Goal: Task Accomplishment & Management: Use online tool/utility

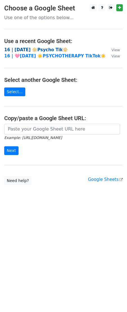
click at [24, 51] on strong "16 | [DATE] 🔆Psycho Tik🔆" at bounding box center [36, 49] width 64 height 5
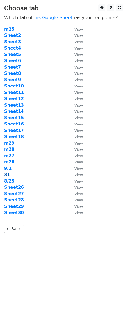
click at [7, 175] on strong "31" at bounding box center [7, 174] width 6 height 5
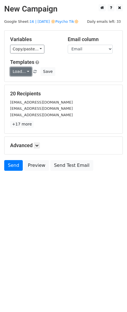
click at [24, 72] on link "Load..." at bounding box center [21, 71] width 22 height 9
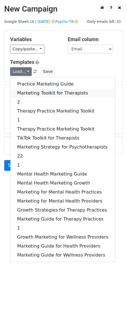
click at [31, 91] on link "Marketing Toolkit for Therapists" at bounding box center [62, 93] width 105 height 9
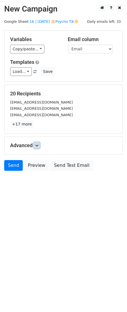
click at [37, 144] on icon at bounding box center [36, 145] width 3 height 3
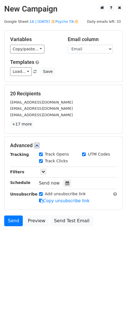
click at [68, 186] on div "Send now" at bounding box center [72, 183] width 66 height 8
click at [66, 184] on icon at bounding box center [68, 183] width 4 height 4
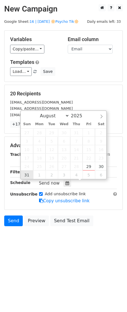
type input "2025-08-31 12:00"
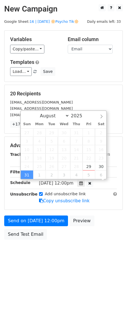
scroll to position [0, 0]
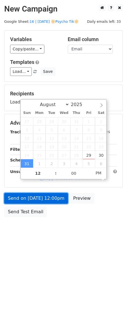
click at [28, 202] on link "Send on Aug 31 at 12:00pm" at bounding box center [36, 198] width 64 height 11
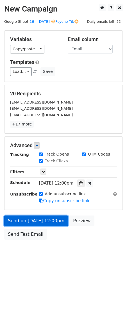
click at [35, 218] on link "Send on Aug 31 at 12:00pm" at bounding box center [36, 220] width 64 height 11
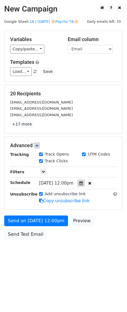
click at [83, 184] on icon at bounding box center [81, 183] width 4 height 4
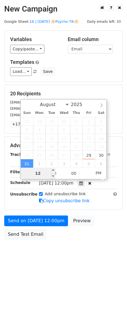
click at [36, 174] on input "12" at bounding box center [38, 173] width 34 height 11
type input "7"
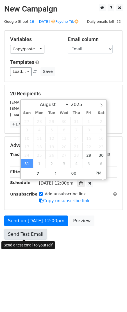
type input "2025-08-31 19:00"
click at [35, 236] on link "Send Test Email" at bounding box center [25, 234] width 43 height 11
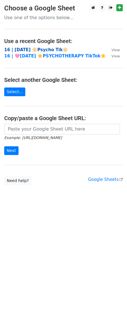
click at [28, 47] on strong "16 | AUG 25 🔆Psycho Tik🔆" at bounding box center [36, 49] width 64 height 5
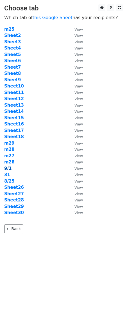
click at [7, 166] on strong "9/1" at bounding box center [7, 168] width 7 height 5
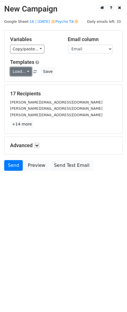
click at [21, 71] on link "Load..." at bounding box center [21, 71] width 22 height 9
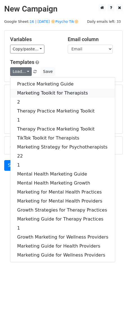
click at [33, 91] on link "Marketing Toolkit for Therapists" at bounding box center [62, 93] width 105 height 9
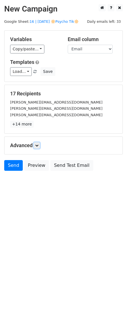
drag, startPoint x: 36, startPoint y: 146, endPoint x: 64, endPoint y: 168, distance: 35.0
click at [36, 146] on icon at bounding box center [36, 145] width 3 height 3
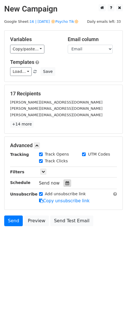
click at [66, 184] on icon at bounding box center [68, 183] width 4 height 4
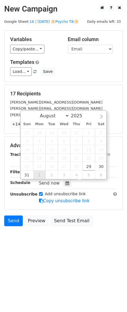
type input "2025-09-01 12:00"
select select "8"
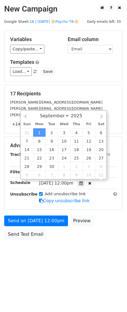
scroll to position [0, 0]
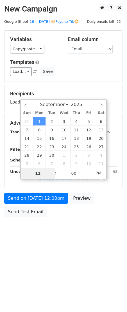
type input "7"
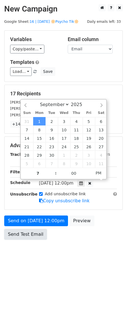
type input "2025-09-01 19:00"
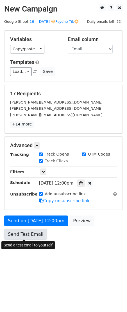
click at [28, 231] on link "Send Test Email" at bounding box center [25, 234] width 43 height 11
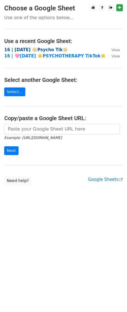
click at [32, 50] on strong "16 | AUG 25 🔆Psycho Tik🔆" at bounding box center [36, 49] width 64 height 5
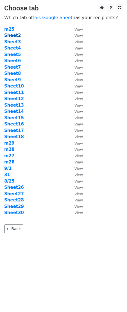
click at [11, 34] on strong "Sheet2" at bounding box center [12, 35] width 17 height 5
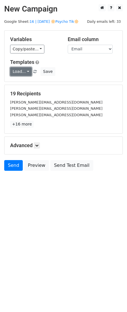
click at [20, 71] on link "Load..." at bounding box center [21, 71] width 22 height 9
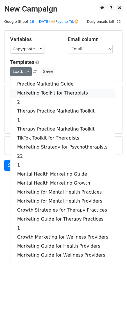
click at [31, 93] on link "Marketing Toolkit for Therapists" at bounding box center [62, 93] width 105 height 9
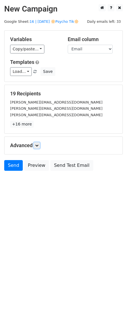
click at [39, 144] on icon at bounding box center [36, 145] width 3 height 3
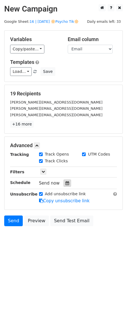
click at [66, 182] on icon at bounding box center [68, 183] width 4 height 4
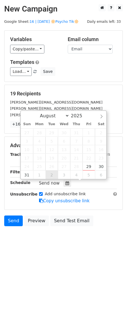
type input "[DATE] 12:00"
select select "8"
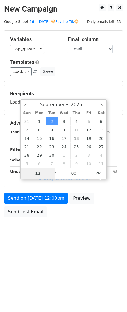
type input "8"
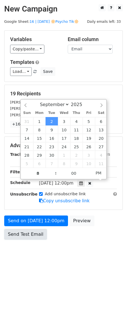
type input "[DATE] 20:00"
click at [25, 238] on link "Send Test Email" at bounding box center [25, 234] width 43 height 11
